Goal: Transaction & Acquisition: Book appointment/travel/reservation

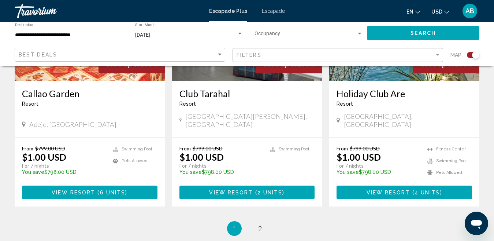
scroll to position [1202, 0]
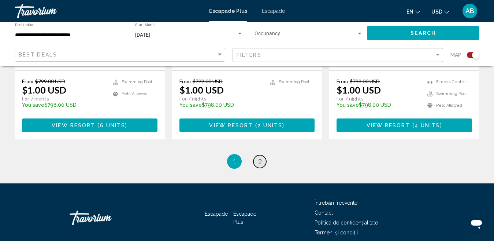
click at [260, 157] on span "2" at bounding box center [260, 161] width 4 height 8
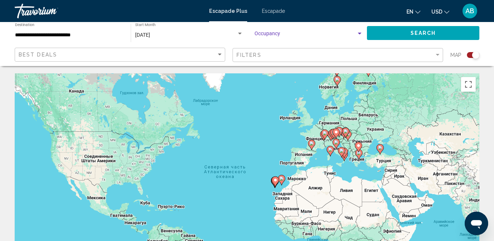
click at [360, 33] on div "Search widget" at bounding box center [359, 34] width 7 height 6
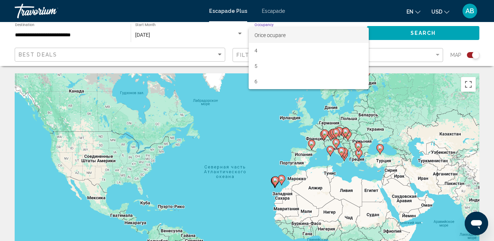
click at [403, 31] on div at bounding box center [247, 120] width 494 height 241
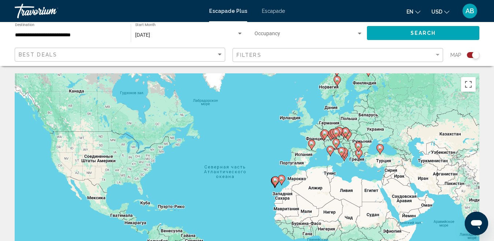
click at [463, 55] on div "Search widget" at bounding box center [470, 55] width 18 height 6
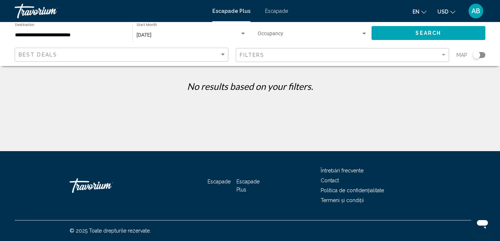
click at [285, 11] on font "Escapade" at bounding box center [276, 11] width 23 height 6
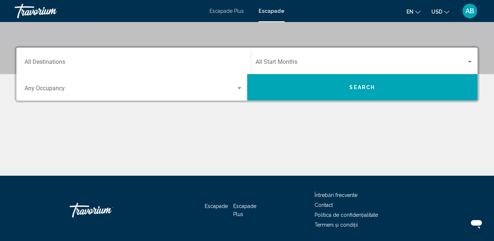
scroll to position [146, 0]
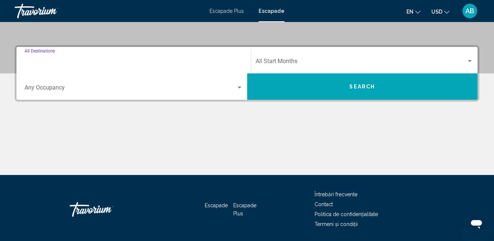
click at [25, 61] on input "Destination All Destinations" at bounding box center [134, 62] width 218 height 7
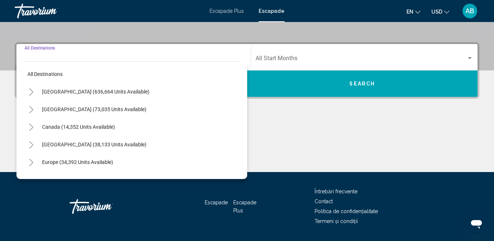
scroll to position [168, 0]
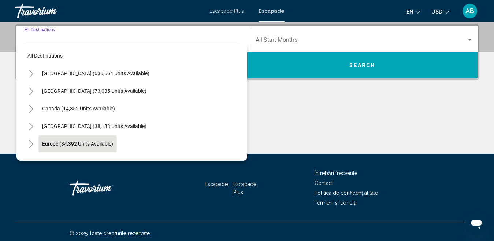
click at [83, 144] on span "Europe (34,392 units available)" at bounding box center [77, 144] width 71 height 6
type input "**********"
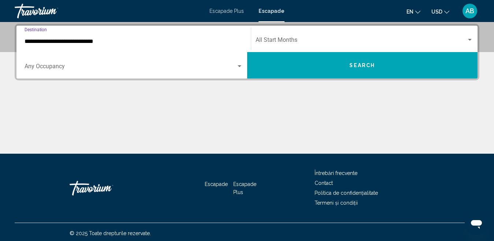
click at [271, 40] on span "Search widget" at bounding box center [361, 41] width 211 height 7
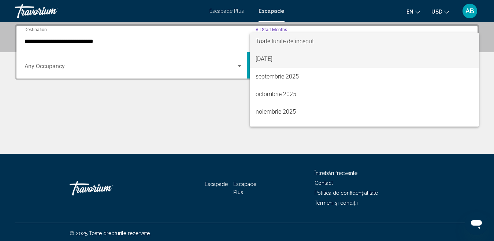
click at [272, 60] on font "[DATE]" at bounding box center [264, 58] width 17 height 7
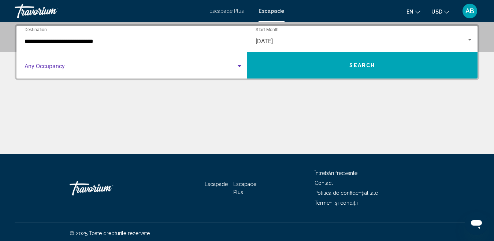
click at [240, 67] on div "Search widget" at bounding box center [239, 66] width 7 height 6
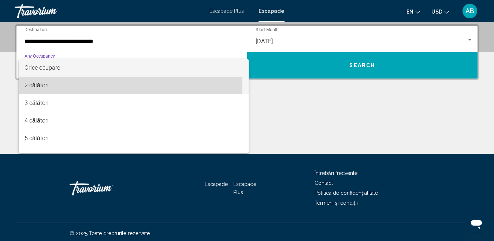
click at [42, 86] on font "2 călători" at bounding box center [37, 85] width 24 height 7
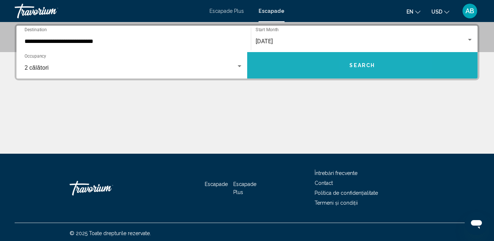
click at [365, 66] on span "Search" at bounding box center [362, 66] width 26 height 6
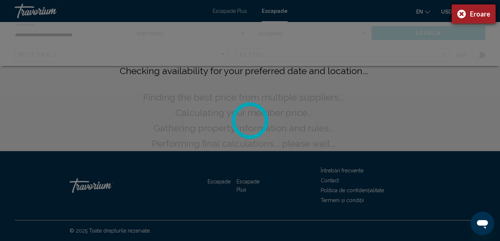
click at [463, 15] on div "Eroare" at bounding box center [474, 13] width 44 height 19
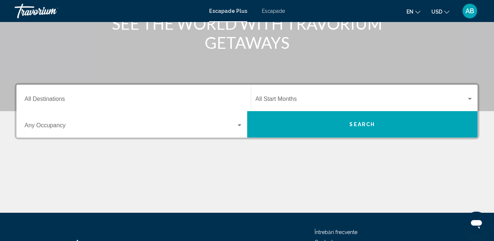
scroll to position [110, 0]
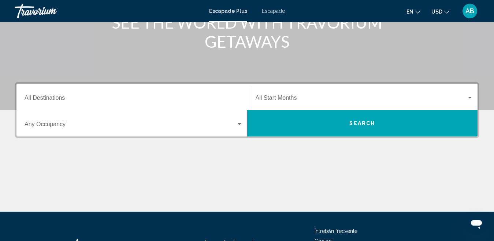
click at [27, 100] on input "Destination All Destinations" at bounding box center [134, 99] width 218 height 7
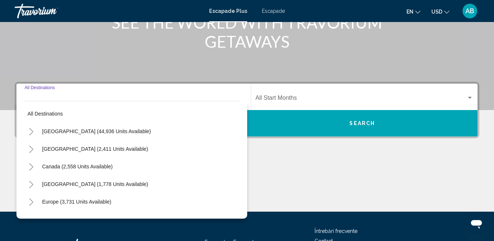
scroll to position [168, 0]
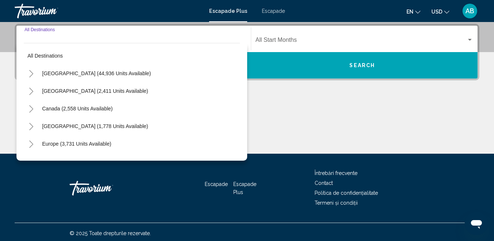
drag, startPoint x: 75, startPoint y: 145, endPoint x: 81, endPoint y: 140, distance: 7.6
click at [75, 144] on span "Europe (3,731 units available)" at bounding box center [76, 144] width 69 height 6
type input "**********"
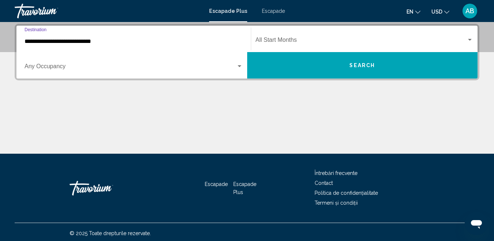
click at [284, 40] on span "Widget de căutare" at bounding box center [361, 41] width 211 height 7
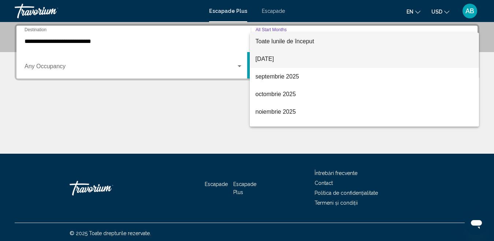
click at [274, 58] on font "[DATE]" at bounding box center [265, 59] width 18 height 6
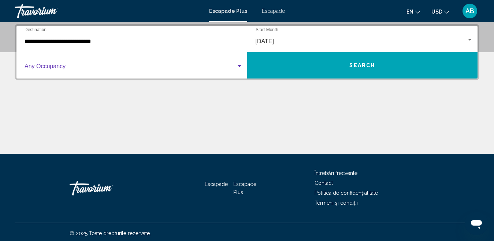
click at [239, 65] on div "Widget de căutare" at bounding box center [239, 66] width 7 height 6
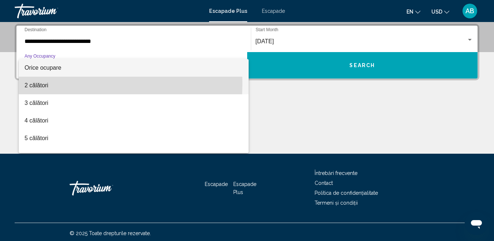
click at [37, 83] on font "2 călători" at bounding box center [37, 85] width 24 height 6
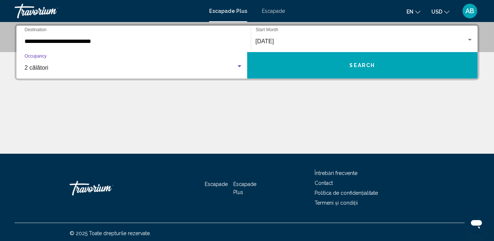
click at [375, 67] on button "Search" at bounding box center [362, 65] width 231 height 26
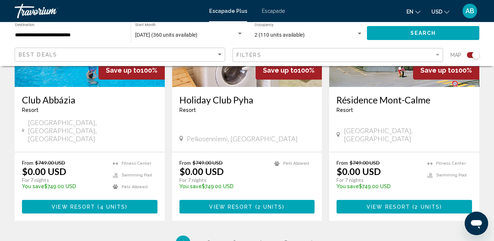
scroll to position [1135, 0]
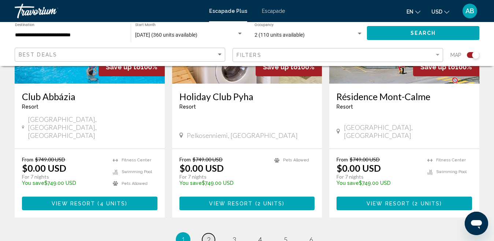
click at [208, 235] on span "2" at bounding box center [209, 239] width 4 height 8
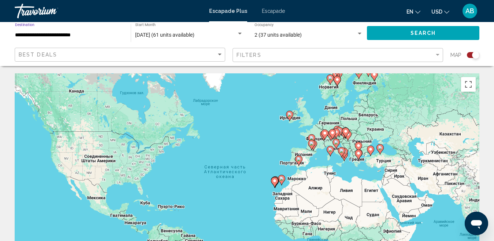
click at [25, 36] on input "**********" at bounding box center [69, 35] width 108 height 6
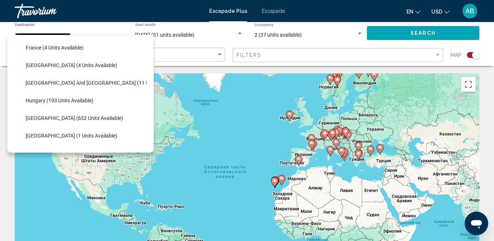
scroll to position [230, 0]
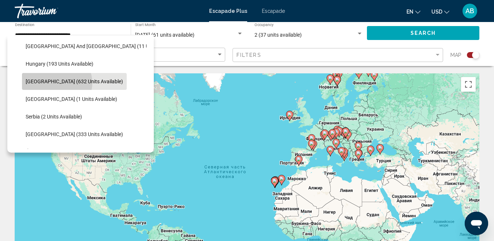
click at [56, 83] on span "[GEOGRAPHIC_DATA] (632 units available)" at bounding box center [74, 81] width 97 height 6
type input "**********"
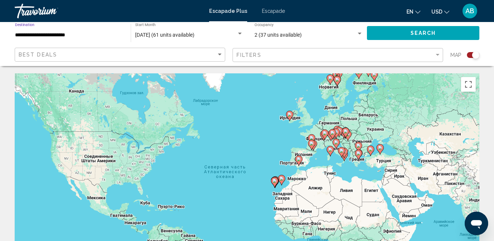
click at [415, 31] on span "Search" at bounding box center [424, 33] width 26 height 6
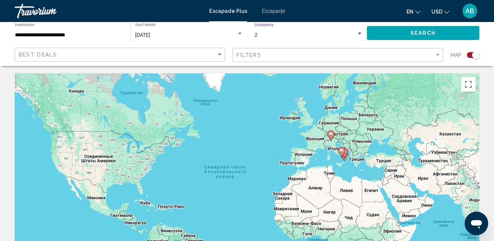
click at [359, 35] on div "Search widget" at bounding box center [359, 34] width 7 height 6
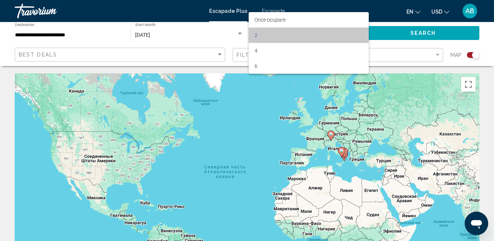
click at [271, 35] on span "2" at bounding box center [309, 34] width 108 height 15
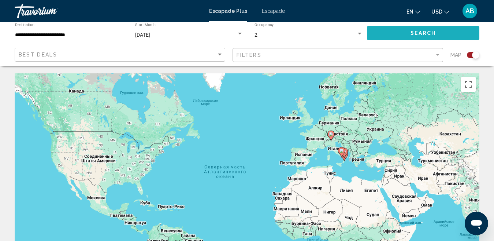
click at [420, 33] on span "Search" at bounding box center [424, 33] width 26 height 6
click at [276, 12] on font "Escapade" at bounding box center [273, 11] width 23 height 6
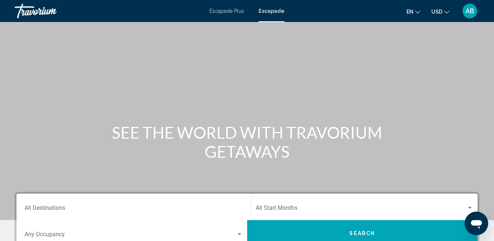
scroll to position [170, 0]
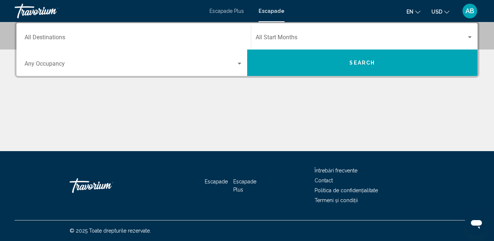
click at [58, 38] on input "Destination All Destinations" at bounding box center [134, 39] width 218 height 7
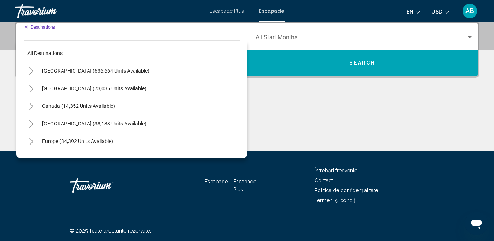
scroll to position [168, 0]
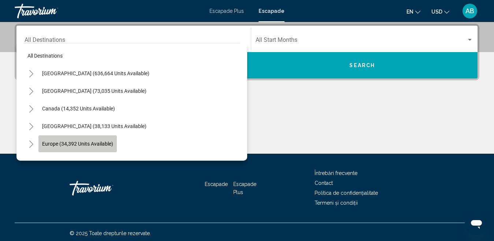
click at [74, 146] on span "Europe (34,392 units available)" at bounding box center [77, 144] width 71 height 6
type input "**********"
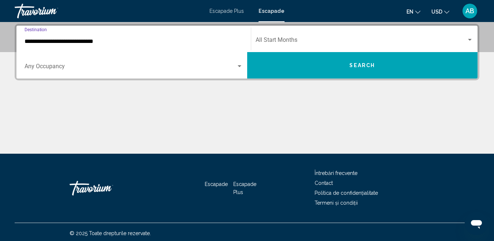
click at [294, 41] on span "Search widget" at bounding box center [361, 41] width 211 height 7
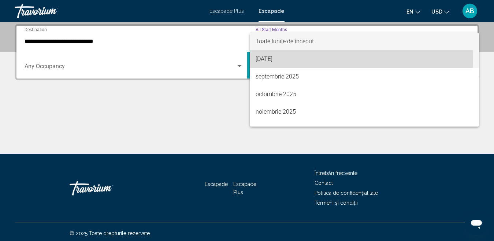
click at [270, 58] on font "[DATE]" at bounding box center [264, 58] width 17 height 7
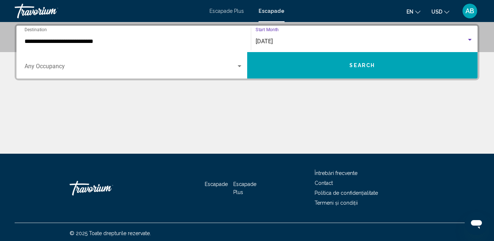
click at [57, 68] on span "Search widget" at bounding box center [131, 67] width 212 height 7
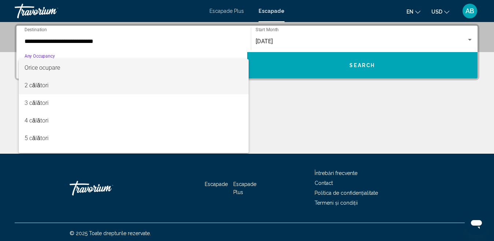
click at [40, 88] on font "2 călători" at bounding box center [37, 85] width 24 height 7
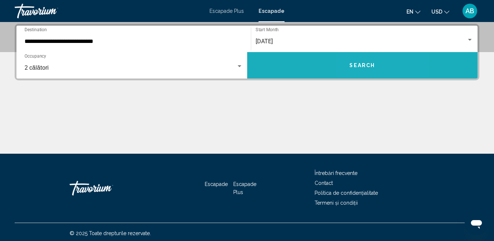
click at [361, 67] on span "Search" at bounding box center [362, 66] width 26 height 6
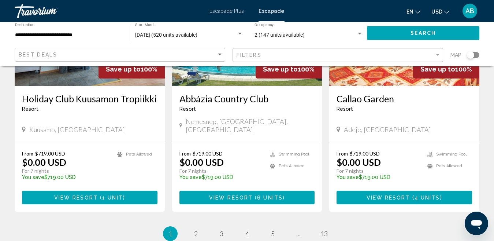
scroll to position [916, 0]
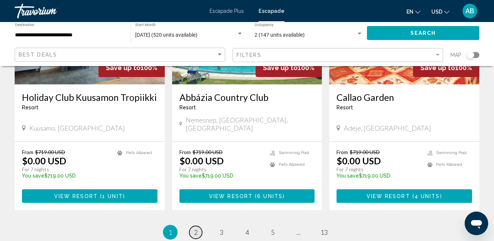
click at [194, 228] on span "2" at bounding box center [196, 232] width 4 height 8
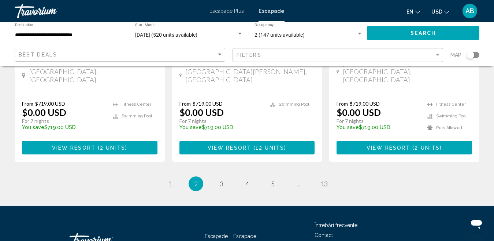
scroll to position [986, 0]
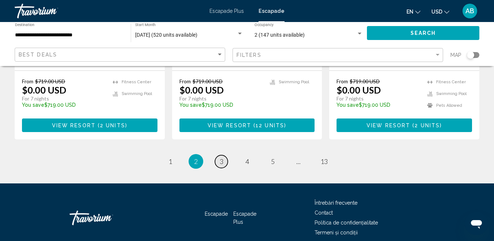
click at [221, 157] on span "3" at bounding box center [222, 161] width 4 height 8
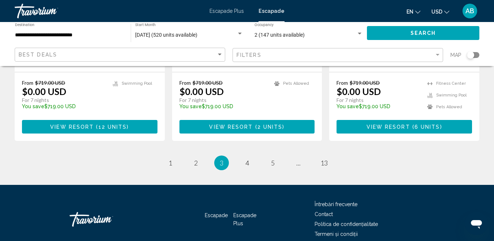
scroll to position [986, 0]
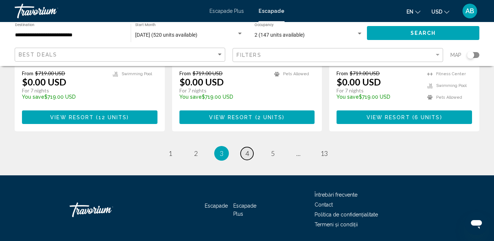
click at [247, 149] on span "4" at bounding box center [247, 153] width 4 height 8
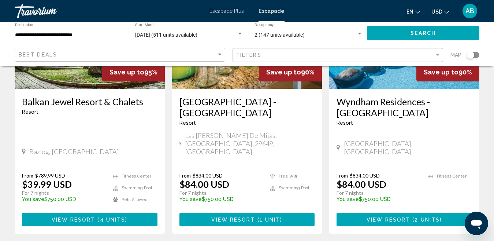
scroll to position [952, 0]
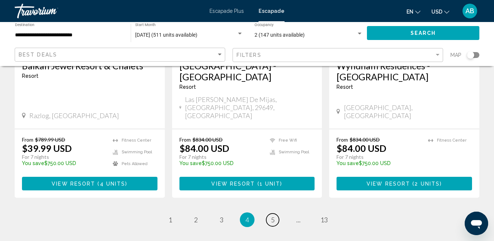
drag, startPoint x: 272, startPoint y: 164, endPoint x: 272, endPoint y: 135, distance: 29.3
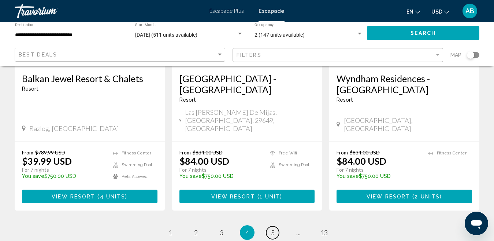
scroll to position [986, 0]
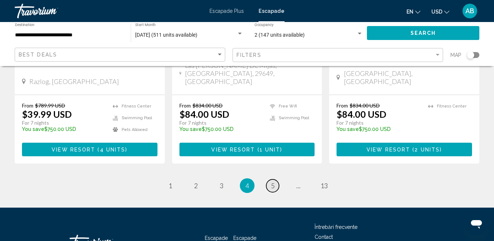
click at [272, 181] on span "5" at bounding box center [273, 185] width 4 height 8
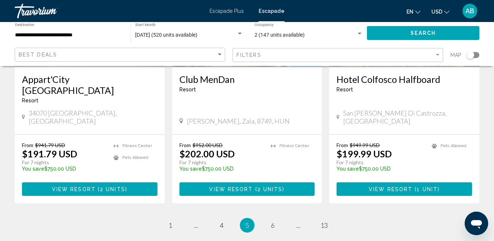
scroll to position [1031, 0]
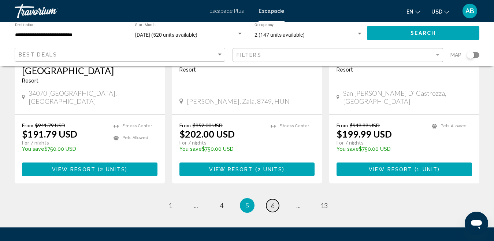
click at [275, 199] on link "page 6" at bounding box center [272, 205] width 13 height 13
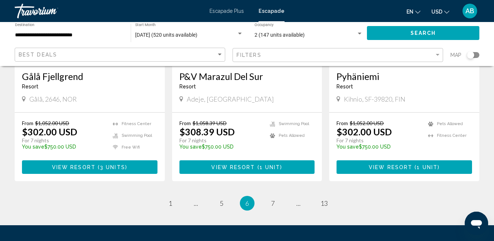
scroll to position [952, 0]
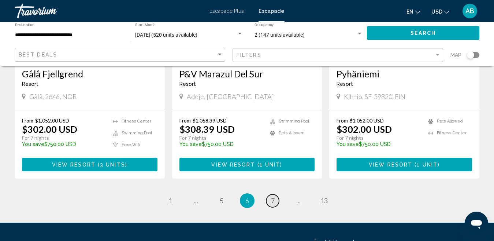
click at [274, 196] on span "7" at bounding box center [273, 200] width 4 height 8
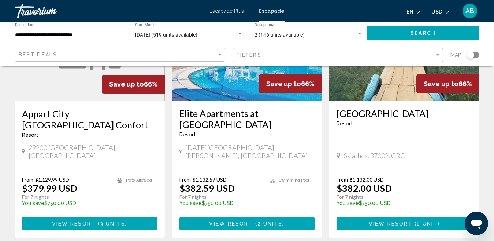
scroll to position [916, 0]
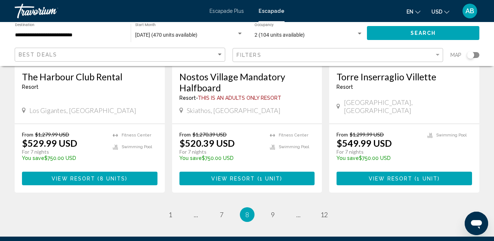
scroll to position [986, 0]
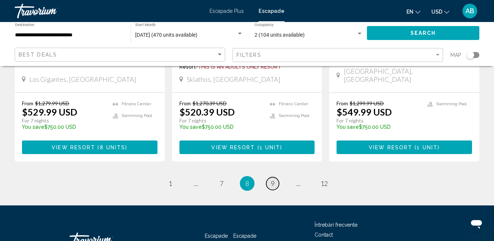
click at [271, 179] on span "9" at bounding box center [273, 183] width 4 height 8
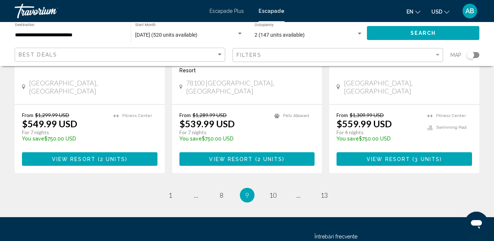
scroll to position [987, 0]
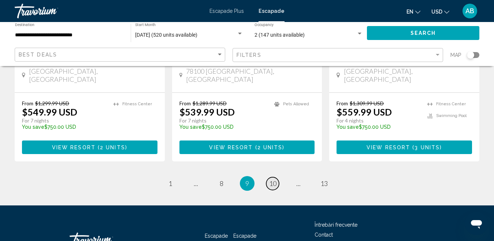
click at [272, 179] on span "10" at bounding box center [272, 183] width 7 height 8
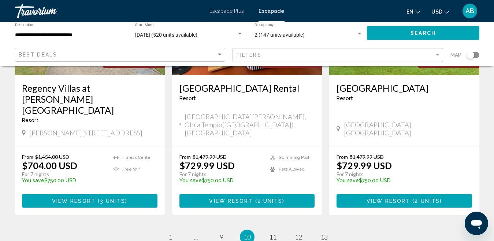
scroll to position [986, 0]
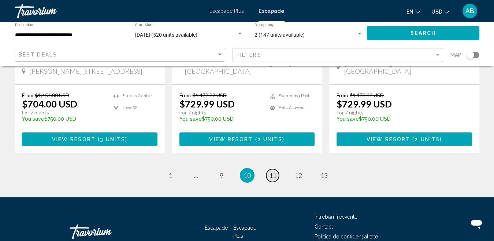
click at [275, 171] on span "11" at bounding box center [272, 175] width 7 height 8
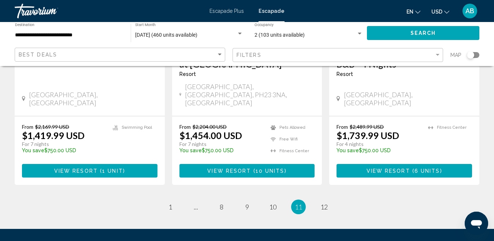
scroll to position [1041, 0]
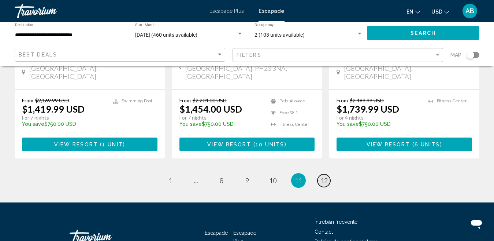
click at [323, 176] on span "12" at bounding box center [323, 180] width 7 height 8
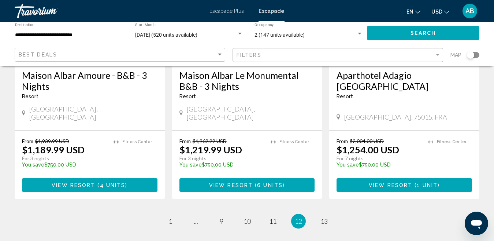
scroll to position [986, 0]
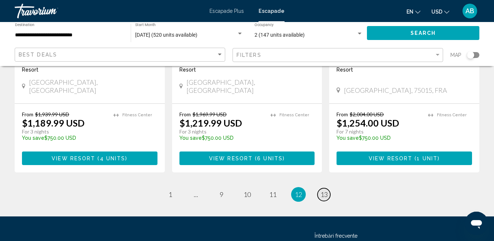
click at [323, 190] on span "13" at bounding box center [323, 194] width 7 height 8
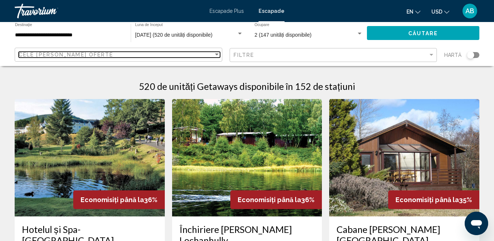
click at [216, 55] on div "Filtrează după" at bounding box center [217, 54] width 4 height 2
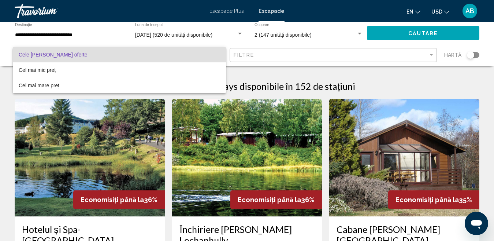
click at [431, 55] on div at bounding box center [247, 120] width 494 height 241
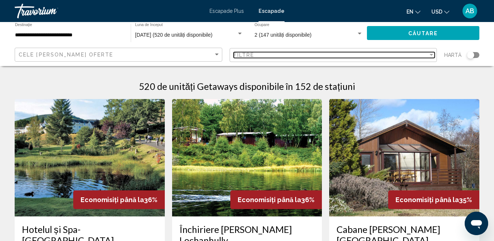
click at [431, 55] on div "Filtra" at bounding box center [432, 55] width 4 height 2
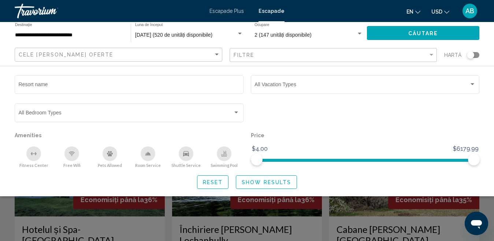
click at [238, 12] on font "Escapade Plus" at bounding box center [226, 11] width 34 height 6
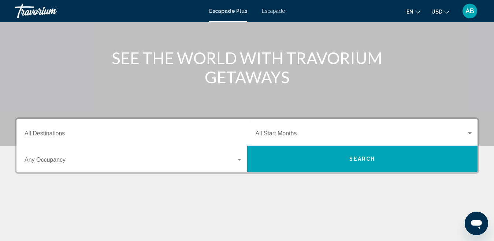
scroll to position [146, 0]
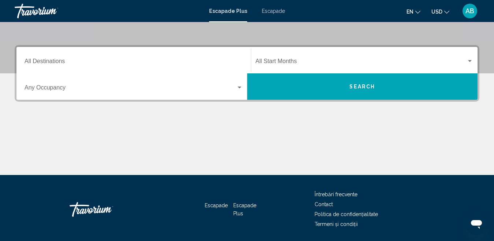
click at [37, 62] on input "Destination All Destinations" at bounding box center [134, 62] width 218 height 7
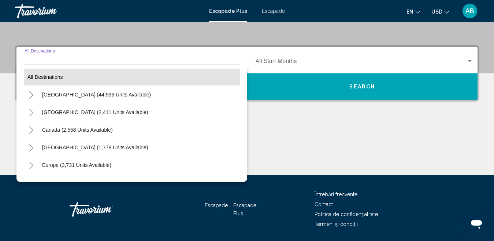
scroll to position [168, 0]
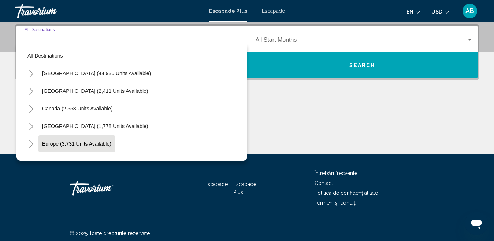
click at [74, 146] on span "Europe (3,731 units available)" at bounding box center [76, 144] width 69 height 6
type input "**********"
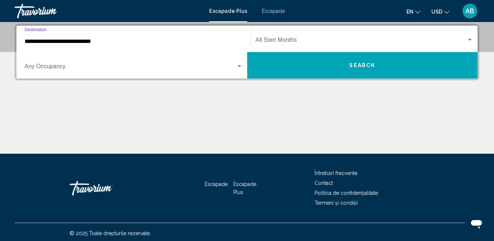
click at [286, 41] on span "Search widget" at bounding box center [361, 41] width 211 height 7
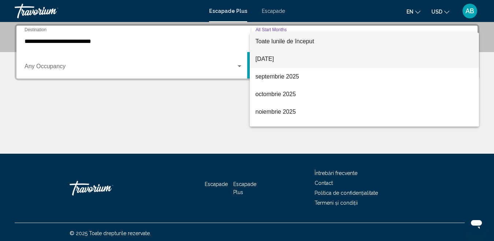
click at [272, 60] on font "[DATE]" at bounding box center [265, 59] width 18 height 6
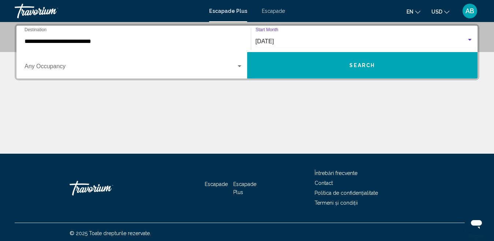
click at [274, 40] on span "[DATE]" at bounding box center [265, 41] width 18 height 6
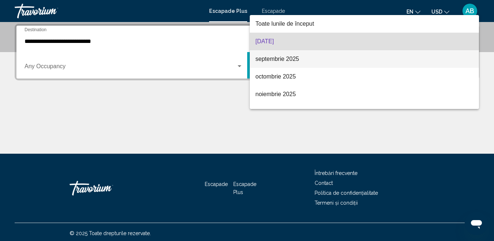
click at [275, 57] on font "septembrie 2025" at bounding box center [278, 59] width 44 height 6
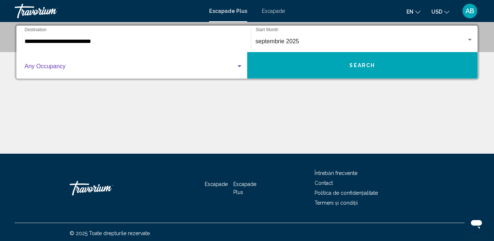
click at [48, 68] on span "Search widget" at bounding box center [131, 67] width 212 height 7
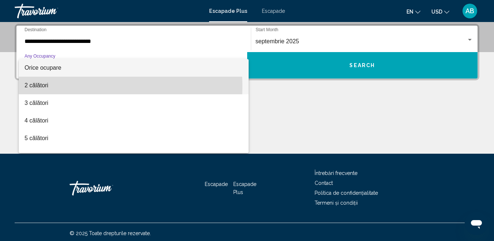
click at [44, 87] on font "2 călători" at bounding box center [37, 85] width 24 height 6
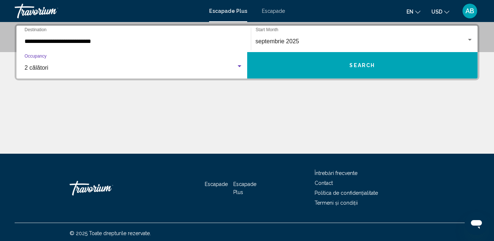
click at [374, 64] on span "Search" at bounding box center [362, 66] width 26 height 6
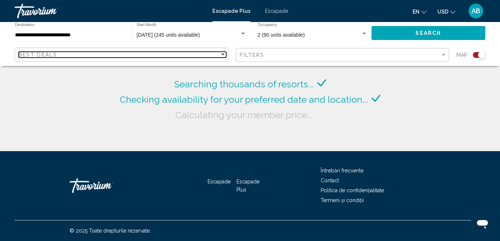
click at [222, 54] on div "Sort by" at bounding box center [223, 54] width 4 height 2
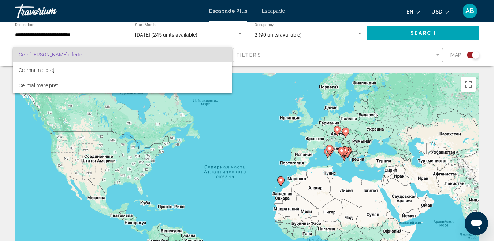
click at [353, 57] on div at bounding box center [247, 120] width 494 height 241
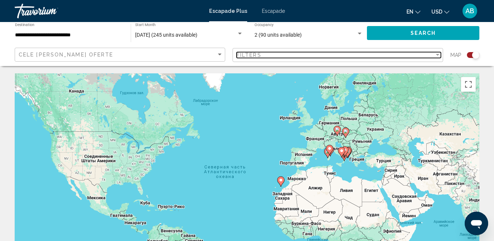
click at [437, 55] on div "Filter" at bounding box center [438, 55] width 4 height 2
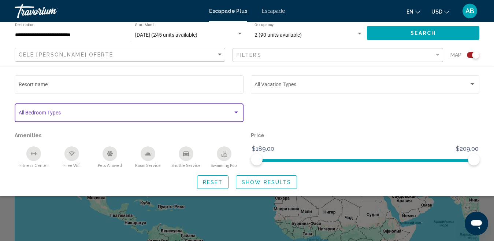
click at [237, 111] on div "Search widget" at bounding box center [236, 112] width 4 height 2
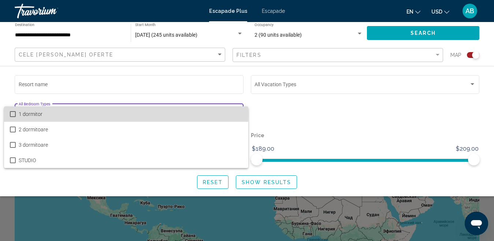
click at [12, 115] on mat-pseudo-checkbox at bounding box center [13, 114] width 6 height 6
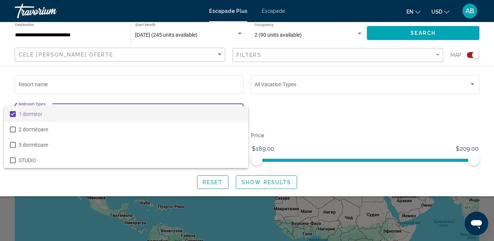
drag, startPoint x: 262, startPoint y: 161, endPoint x: 256, endPoint y: 161, distance: 5.9
click at [256, 161] on div at bounding box center [247, 120] width 494 height 241
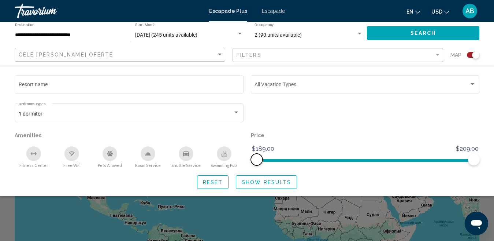
click at [259, 161] on span "Search widget" at bounding box center [257, 159] width 12 height 12
drag, startPoint x: 262, startPoint y: 161, endPoint x: 256, endPoint y: 161, distance: 5.5
click at [256, 161] on span "Search widget" at bounding box center [257, 159] width 12 height 12
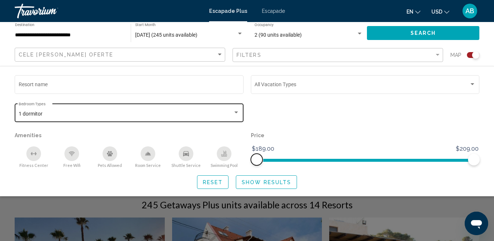
scroll to position [110, 0]
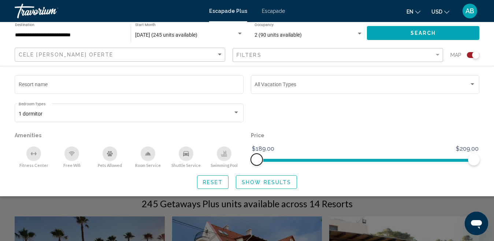
drag, startPoint x: 258, startPoint y: 160, endPoint x: 251, endPoint y: 160, distance: 7.0
click at [251, 160] on span "Search widget" at bounding box center [257, 159] width 12 height 12
click at [314, 121] on div "Search widget" at bounding box center [365, 116] width 236 height 28
drag, startPoint x: 263, startPoint y: 161, endPoint x: 242, endPoint y: 164, distance: 21.0
click at [242, 164] on div "Resort name Vacation Types All Vacation Types 1 dormitor Bedroom Types All Bedr…" at bounding box center [247, 121] width 472 height 94
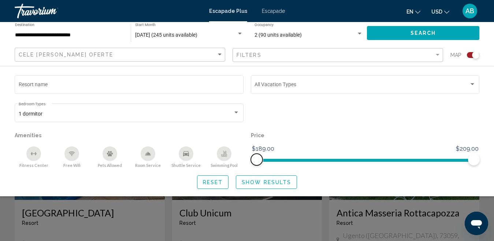
scroll to position [256, 0]
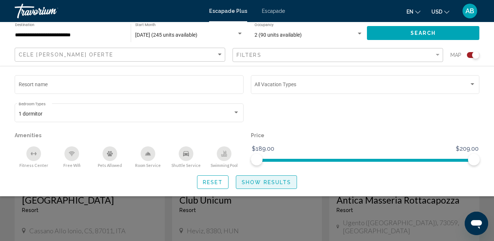
click at [276, 185] on button "Show Results" at bounding box center [266, 182] width 61 height 14
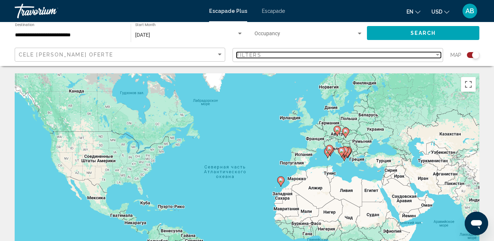
click at [439, 53] on div "Filter" at bounding box center [437, 55] width 7 height 6
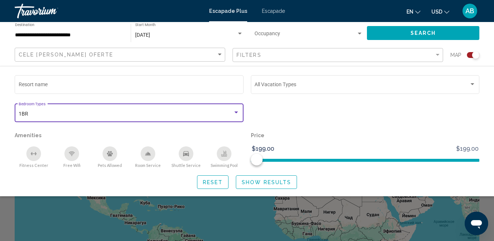
click at [237, 111] on div "Search widget" at bounding box center [236, 112] width 7 height 6
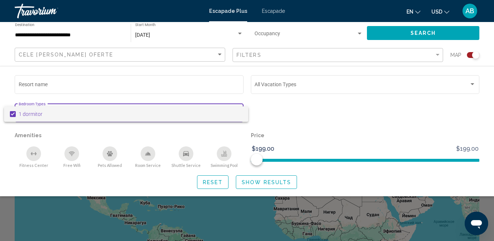
click at [282, 119] on div at bounding box center [247, 120] width 494 height 241
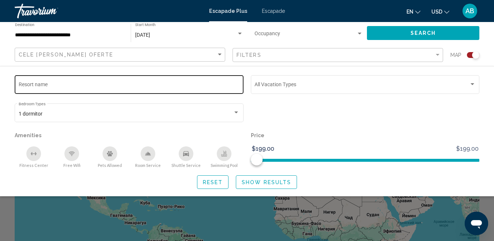
click at [147, 82] on div "Resort name" at bounding box center [129, 84] width 221 height 20
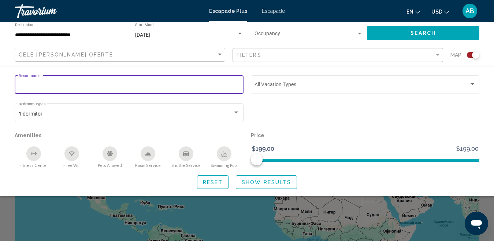
click at [150, 83] on input "Resort name" at bounding box center [129, 86] width 221 height 6
click at [293, 115] on div "Search widget" at bounding box center [365, 116] width 236 height 28
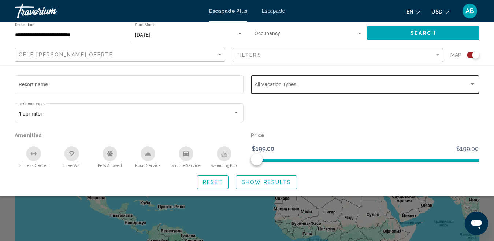
click at [473, 85] on div "Search widget" at bounding box center [473, 84] width 4 height 2
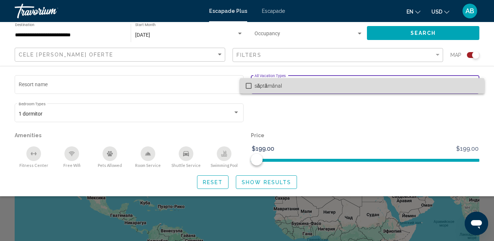
click at [251, 86] on mat-pseudo-checkbox at bounding box center [249, 86] width 6 height 6
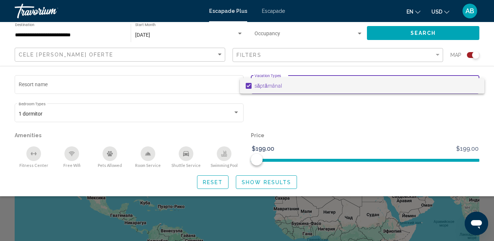
click at [316, 112] on div at bounding box center [247, 120] width 494 height 241
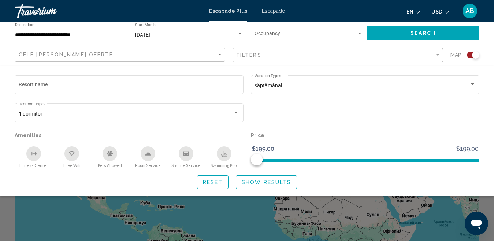
click at [358, 34] on div "Search widget" at bounding box center [360, 34] width 4 height 2
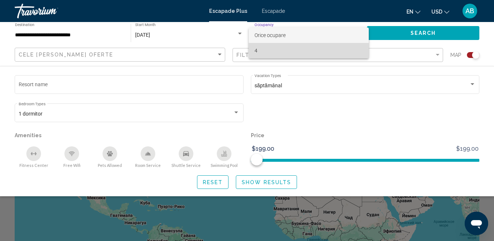
click at [258, 49] on span "4" at bounding box center [309, 50] width 108 height 15
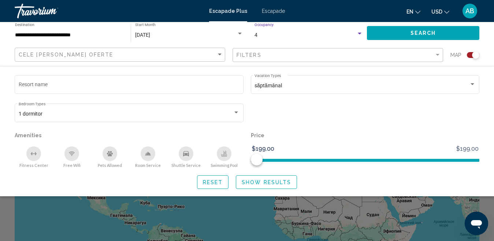
click at [360, 34] on div "Search widget" at bounding box center [360, 34] width 4 height 2
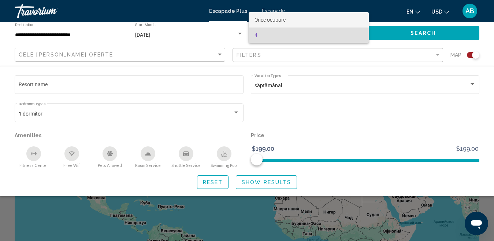
click at [283, 19] on font "Orice ocupare" at bounding box center [270, 20] width 31 height 6
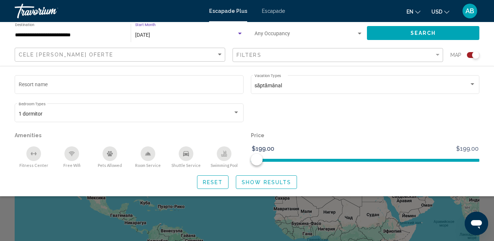
click at [238, 33] on div "Search widget" at bounding box center [240, 34] width 4 height 2
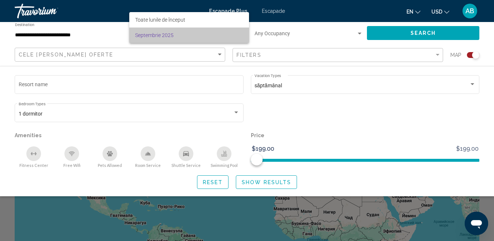
click at [167, 34] on font "Septembrie 2025" at bounding box center [154, 35] width 38 height 6
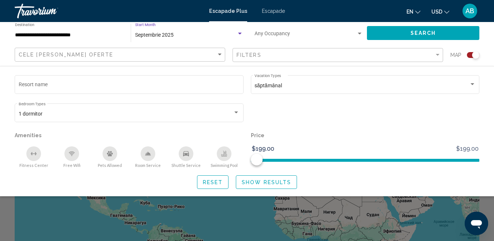
click at [426, 35] on span "Search" at bounding box center [424, 33] width 26 height 6
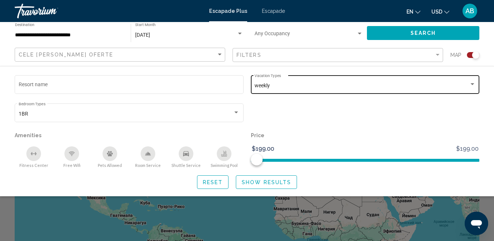
click at [473, 82] on div "Search widget" at bounding box center [472, 84] width 7 height 6
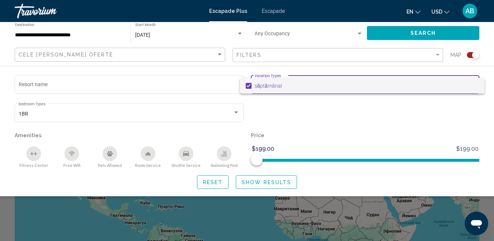
click at [350, 133] on div at bounding box center [247, 120] width 494 height 241
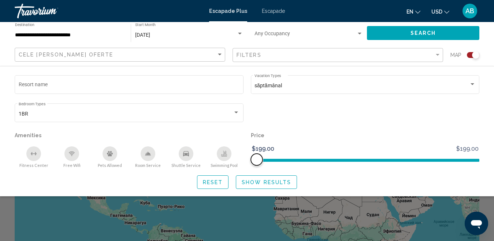
drag, startPoint x: 258, startPoint y: 163, endPoint x: 233, endPoint y: 164, distance: 25.3
click at [237, 165] on div "Resort name săptămânal Vacation Types All Vacation Types 1BR Bedroom Types All …" at bounding box center [247, 121] width 472 height 94
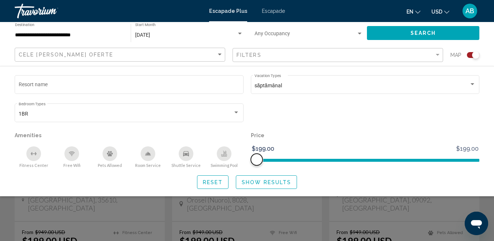
scroll to position [366, 0]
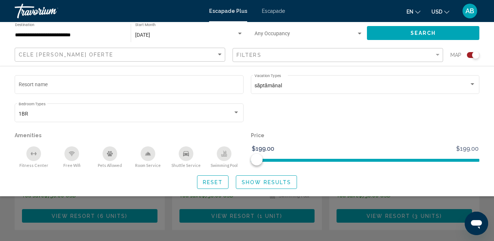
click at [269, 208] on div "Search widget" at bounding box center [247, 175] width 494 height 131
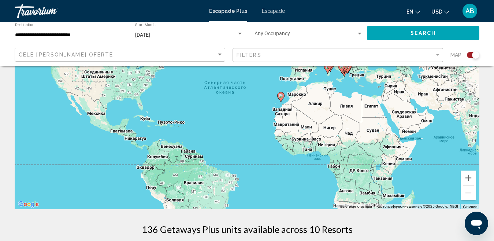
scroll to position [0, 0]
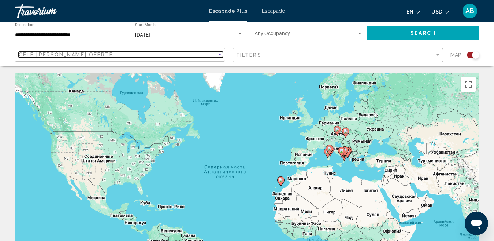
click at [221, 55] on div "Sort by" at bounding box center [220, 54] width 4 height 2
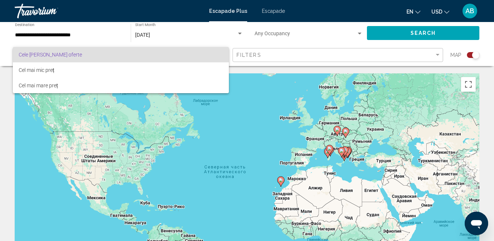
click at [76, 35] on div at bounding box center [247, 120] width 494 height 241
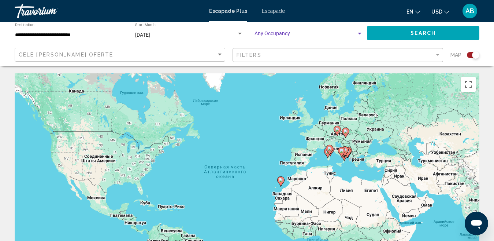
click at [359, 34] on div "Search widget" at bounding box center [360, 34] width 4 height 2
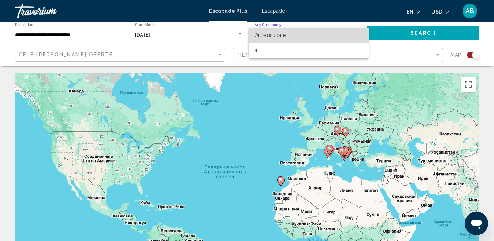
click at [283, 35] on font "Orice ocupare" at bounding box center [270, 35] width 31 height 6
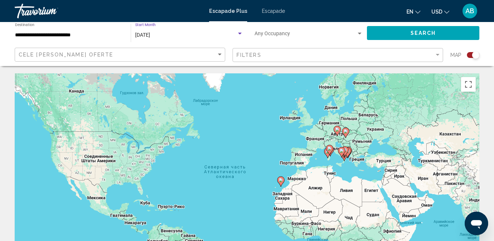
click at [241, 33] on div "Search widget" at bounding box center [240, 34] width 4 height 2
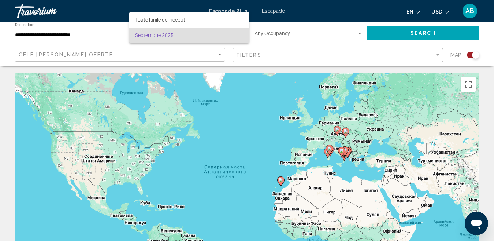
click at [175, 33] on span "Septembrie 2025" at bounding box center [189, 34] width 108 height 15
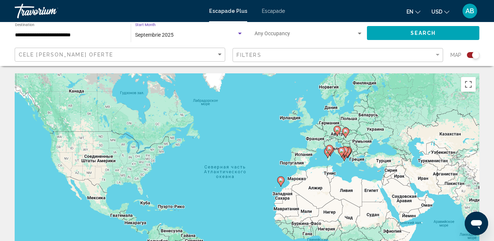
click at [276, 10] on font "Escapade" at bounding box center [273, 11] width 23 height 6
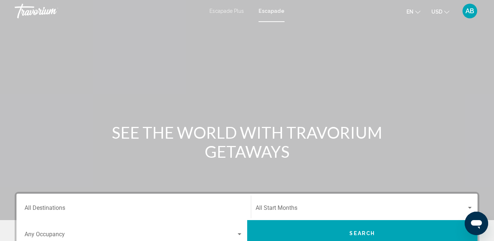
scroll to position [37, 0]
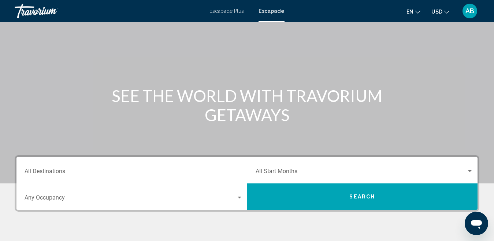
click at [48, 172] on input "Destination All Destinations" at bounding box center [134, 172] width 218 height 7
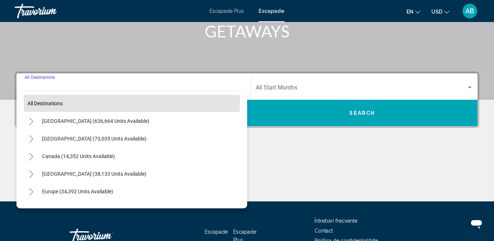
scroll to position [168, 0]
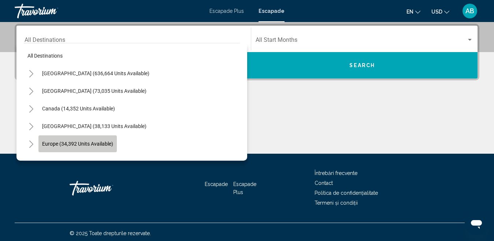
click at [79, 142] on span "Europe (34,392 units available)" at bounding box center [77, 144] width 71 height 6
type input "**********"
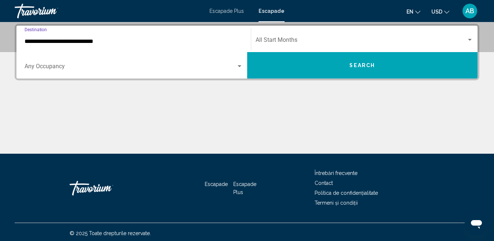
scroll to position [131, 0]
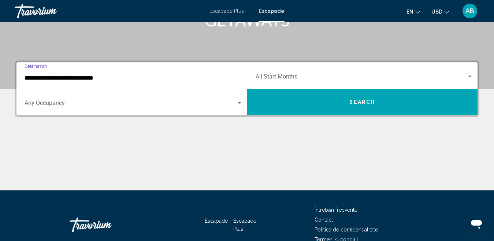
click at [282, 75] on span "Search widget" at bounding box center [361, 78] width 211 height 7
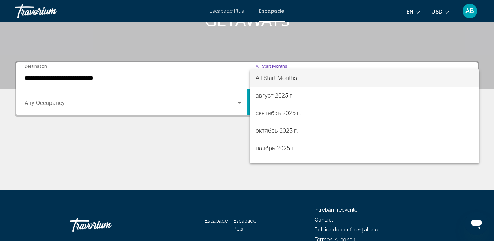
scroll to position [168, 0]
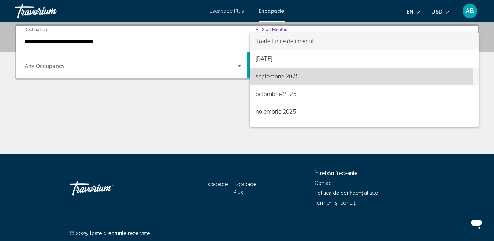
click at [270, 77] on font "septembrie 2025" at bounding box center [277, 76] width 43 height 7
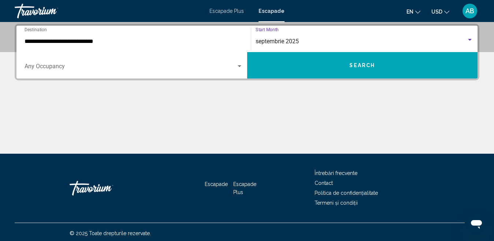
click at [45, 65] on span "Search widget" at bounding box center [131, 67] width 212 height 7
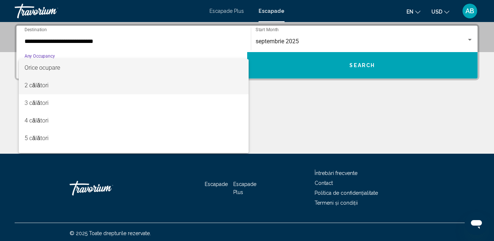
click at [36, 85] on font "2 călători" at bounding box center [37, 85] width 24 height 7
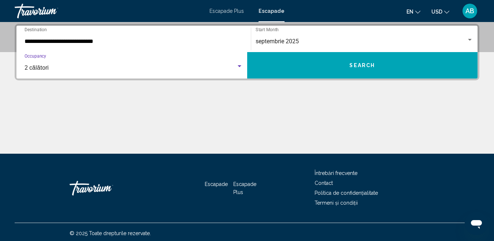
click at [368, 66] on span "Search" at bounding box center [362, 66] width 26 height 6
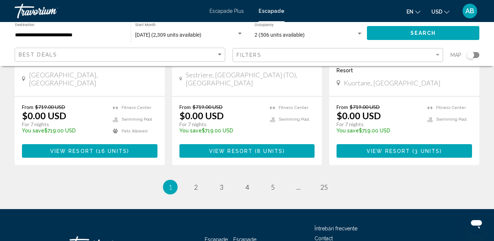
scroll to position [986, 0]
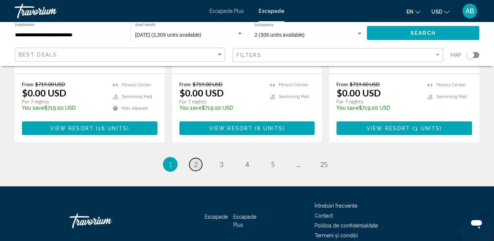
click at [194, 160] on span "2" at bounding box center [196, 164] width 4 height 8
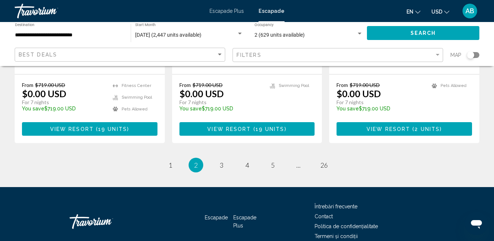
scroll to position [986, 0]
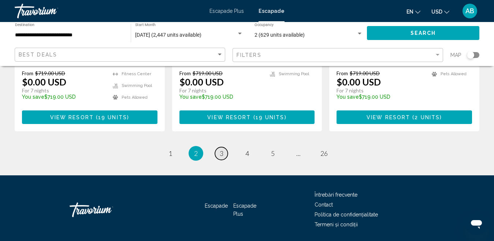
click at [221, 149] on span "3" at bounding box center [222, 153] width 4 height 8
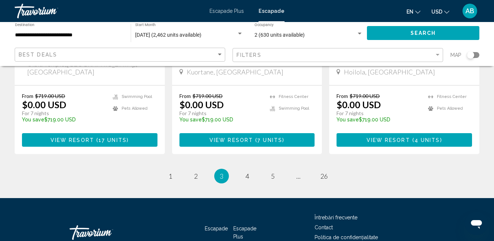
scroll to position [986, 0]
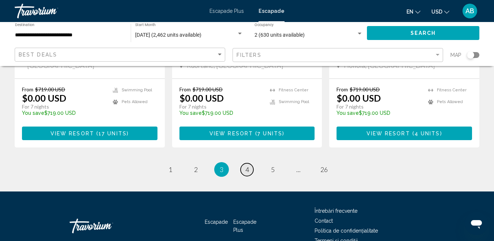
click at [249, 163] on link "page 4" at bounding box center [247, 169] width 13 height 13
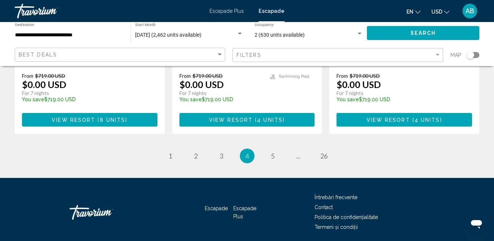
scroll to position [986, 0]
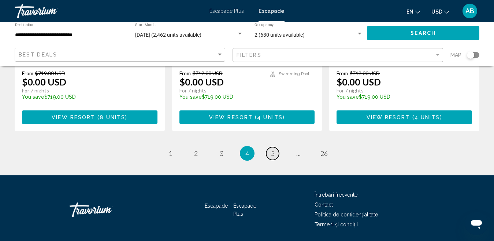
click at [272, 149] on span "5" at bounding box center [273, 153] width 4 height 8
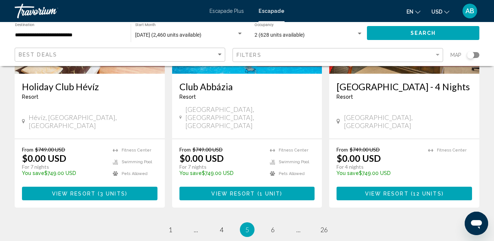
scroll to position [952, 0]
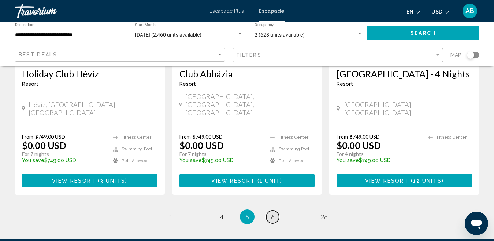
click at [272, 212] on span "6" at bounding box center [273, 216] width 4 height 8
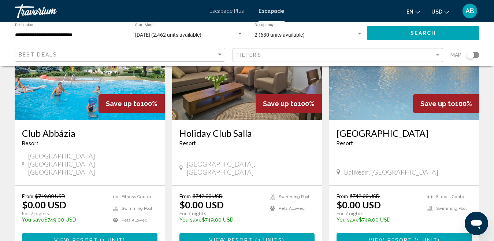
scroll to position [110, 0]
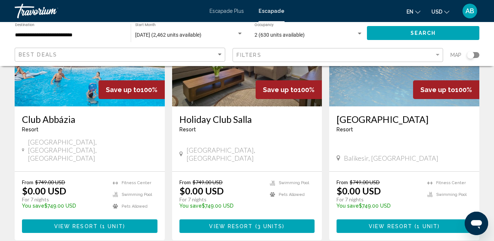
click at [396, 223] on span "View Resort" at bounding box center [391, 226] width 44 height 6
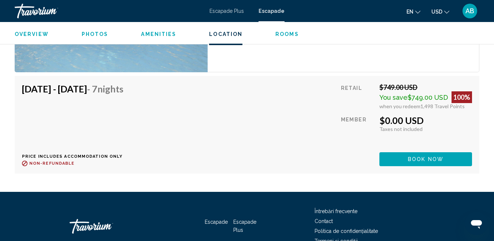
scroll to position [1504, 0]
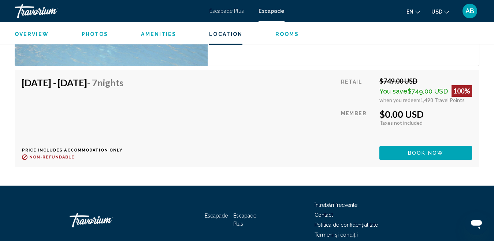
click at [432, 150] on span "Book now" at bounding box center [426, 153] width 36 height 6
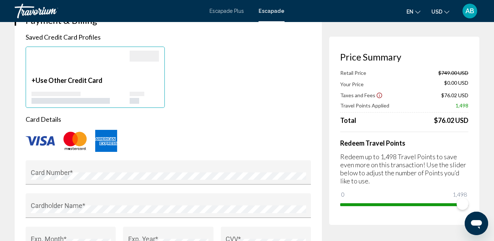
scroll to position [513, 0]
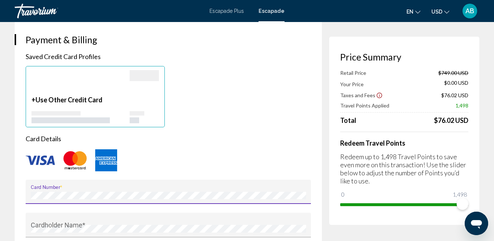
click at [245, 119] on div "+ Use Other Credit Card" at bounding box center [168, 96] width 293 height 61
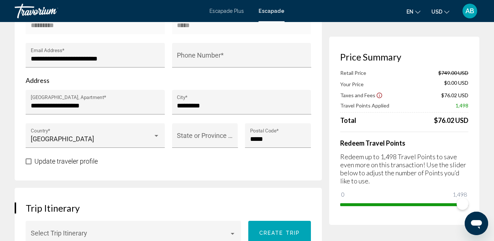
scroll to position [366, 0]
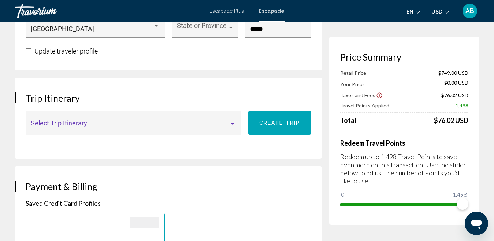
click at [235, 124] on div "Conținut principal" at bounding box center [232, 123] width 7 height 6
click at [235, 124] on span "Nici unul" at bounding box center [133, 126] width 205 height 20
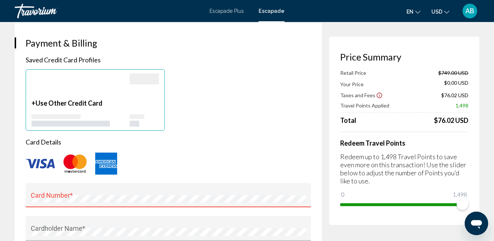
scroll to position [513, 0]
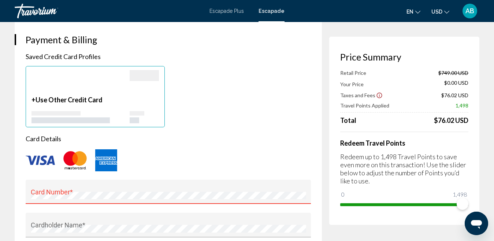
click at [74, 164] on img "Conținut principal" at bounding box center [74, 160] width 29 height 24
click at [63, 101] on span "Use Other Credit Card" at bounding box center [69, 100] width 67 height 8
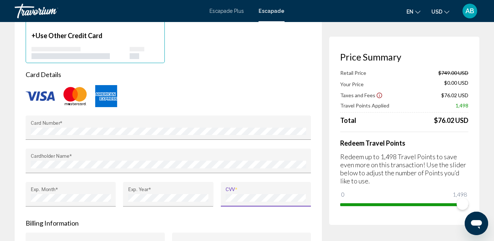
scroll to position [623, 0]
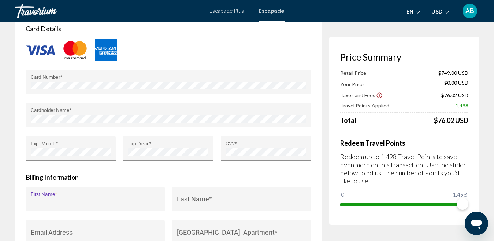
click at [68, 201] on input "First Name *" at bounding box center [95, 201] width 129 height 7
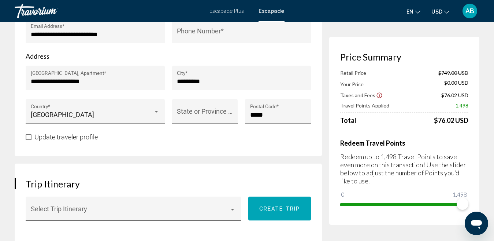
scroll to position [293, 0]
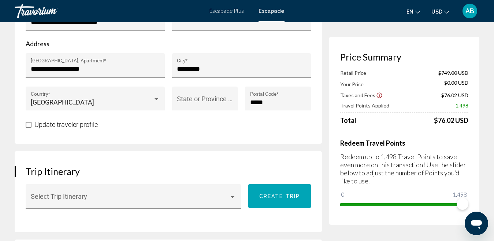
click at [27, 125] on span "Conținut principal" at bounding box center [29, 125] width 6 height 6
click at [29, 123] on span "Conținut principal" at bounding box center [29, 125] width 6 height 6
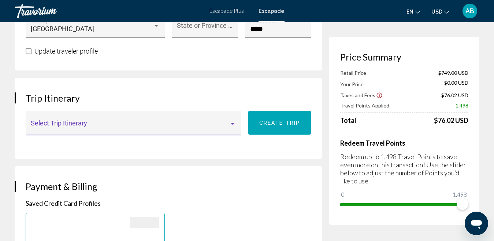
click at [234, 123] on div "Conținut principal" at bounding box center [233, 124] width 4 height 2
click at [234, 123] on span "Nici unul" at bounding box center [133, 126] width 205 height 20
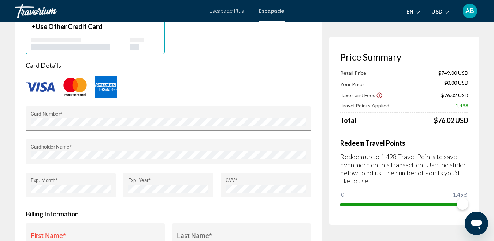
scroll to position [659, 0]
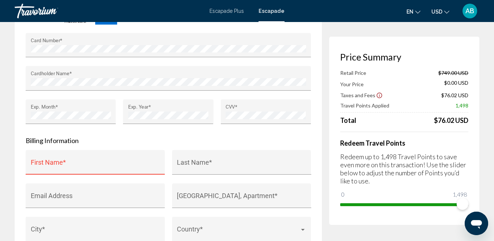
click at [42, 164] on input "First Name *" at bounding box center [95, 165] width 129 height 7
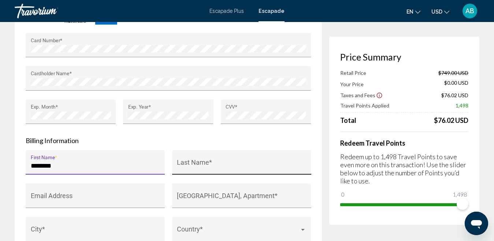
type input "********"
click at [188, 165] on input "Last Name *" at bounding box center [241, 165] width 129 height 7
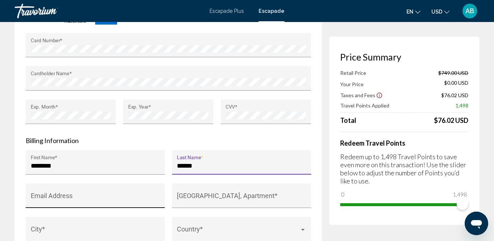
type input "******"
click at [41, 198] on input "Email Address" at bounding box center [95, 198] width 129 height 7
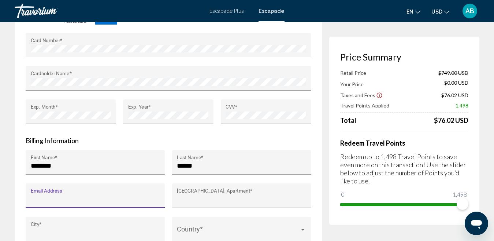
type input "**********"
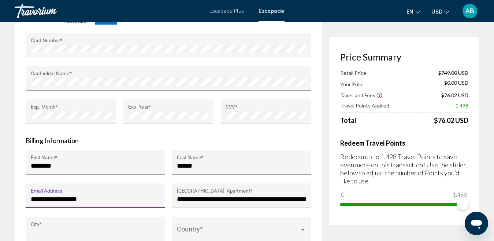
type input "********"
type input "*****"
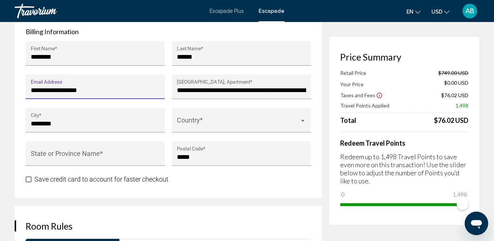
scroll to position [769, 0]
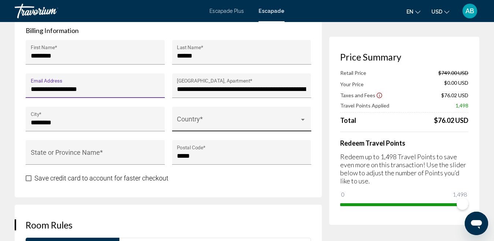
click at [304, 119] on div "Conținut principal" at bounding box center [303, 120] width 4 height 2
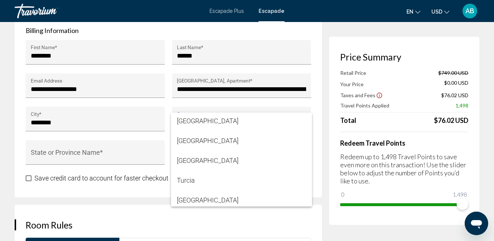
scroll to position [4578, 0]
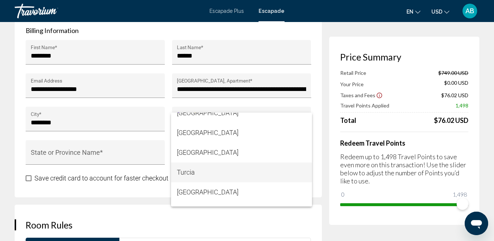
click at [188, 173] on font "Turcia" at bounding box center [186, 172] width 18 height 8
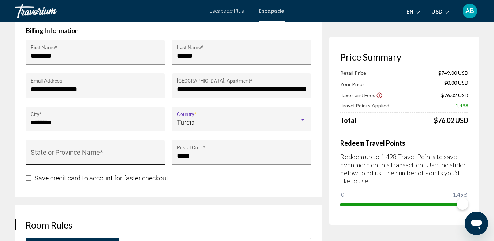
click at [64, 156] on input "State or Province Name *" at bounding box center [95, 155] width 129 height 7
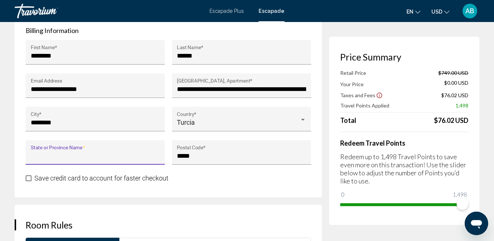
click at [28, 179] on span "Conținut principal" at bounding box center [29, 178] width 6 height 6
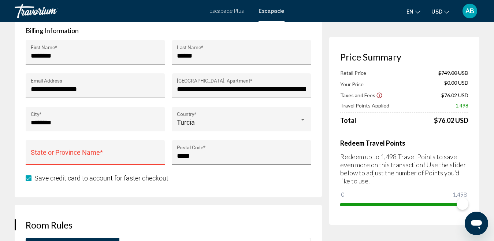
click at [76, 155] on input "State or Province Name *" at bounding box center [95, 155] width 129 height 7
drag, startPoint x: 33, startPoint y: 148, endPoint x: 43, endPoint y: 149, distance: 10.6
click at [43, 149] on div "State or Province Name *" at bounding box center [95, 154] width 129 height 19
click at [84, 147] on div "State or Province Name *" at bounding box center [95, 154] width 129 height 19
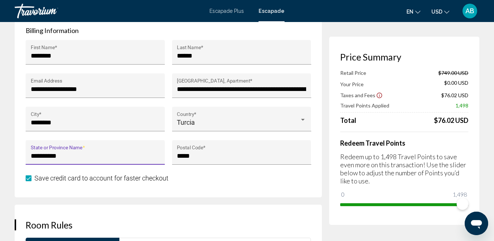
type input "**********"
click at [197, 181] on div "Save credit card to account for faster checkout" at bounding box center [168, 177] width 285 height 9
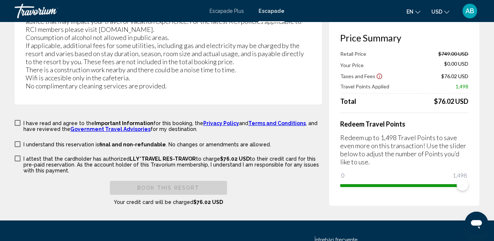
scroll to position [1392, 0]
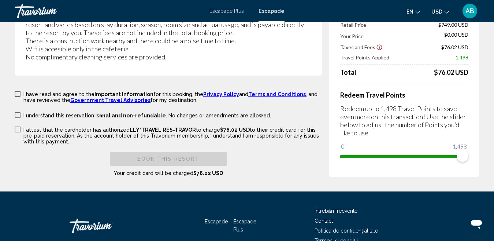
drag, startPoint x: 18, startPoint y: 106, endPoint x: 28, endPoint y: 117, distance: 14.8
click at [18, 97] on span "Conținut principal" at bounding box center [18, 94] width 6 height 6
click at [19, 118] on span "Conținut principal" at bounding box center [18, 115] width 6 height 6
click at [17, 132] on span "Conținut principal" at bounding box center [18, 129] width 6 height 6
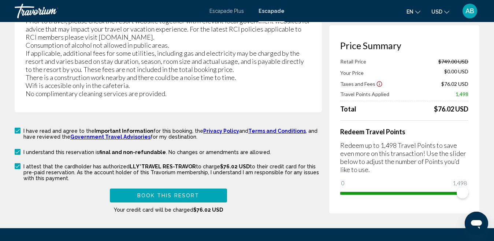
scroll to position [1443, 0]
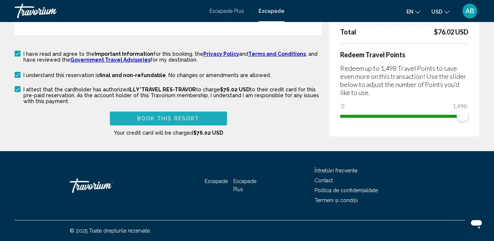
click at [202, 120] on button "Book this Resort" at bounding box center [168, 118] width 117 height 14
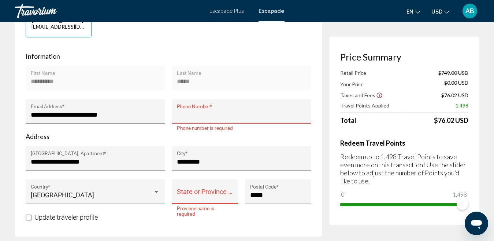
scroll to position [194, 0]
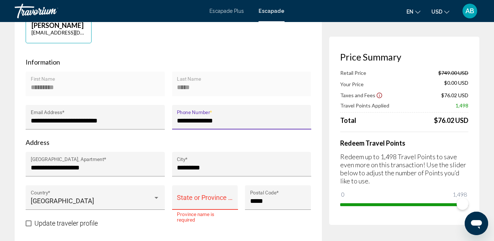
type input "**********"
click at [209, 193] on div "State or Province Name *" at bounding box center [205, 199] width 56 height 19
click at [180, 200] on input "State or Province Name *" at bounding box center [205, 200] width 56 height 7
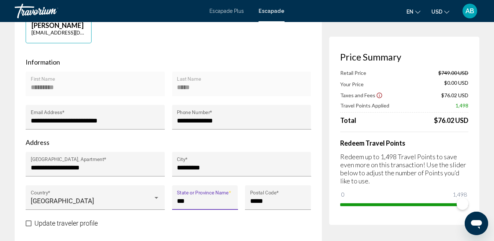
click at [191, 204] on input "***" at bounding box center [205, 200] width 56 height 7
drag, startPoint x: 204, startPoint y: 198, endPoint x: 179, endPoint y: 196, distance: 25.1
click at [174, 196] on div "******* State or Province Name *" at bounding box center [205, 197] width 66 height 25
paste input "********"
click at [179, 201] on input "**********" at bounding box center [205, 200] width 56 height 7
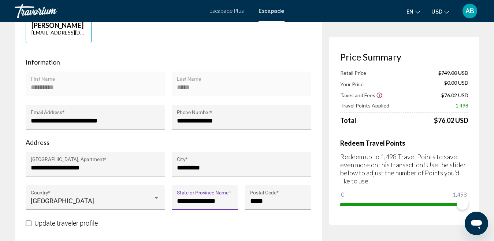
click at [211, 201] on input "**********" at bounding box center [205, 200] width 56 height 7
type input "**********"
click at [279, 203] on input "*****" at bounding box center [278, 200] width 56 height 7
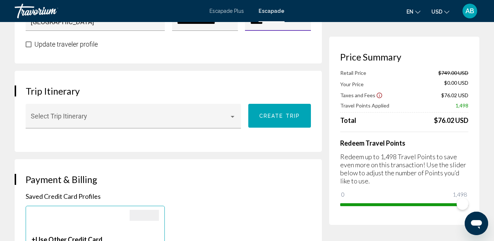
scroll to position [414, 0]
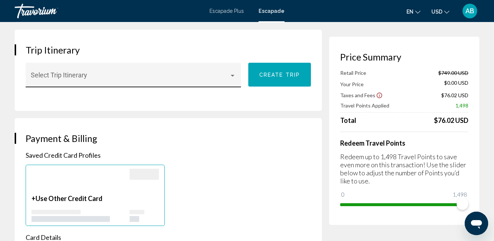
click at [234, 73] on div "Conținut principal" at bounding box center [232, 76] width 7 height 6
click at [234, 73] on span "Nici unul" at bounding box center [133, 78] width 205 height 20
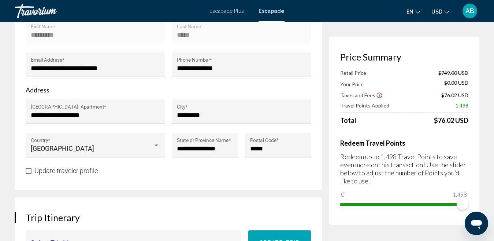
scroll to position [268, 0]
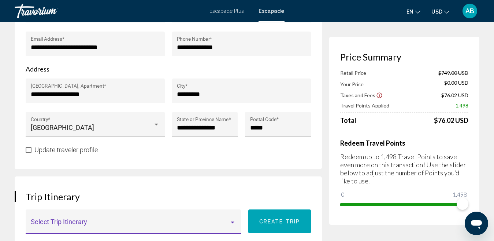
click at [26, 149] on span "Conținut principal" at bounding box center [29, 150] width 6 height 6
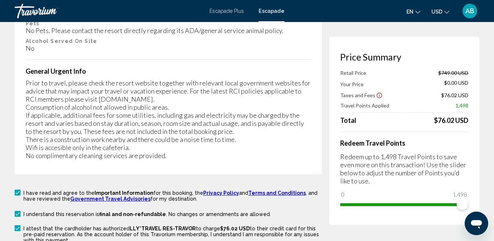
scroll to position [1440, 0]
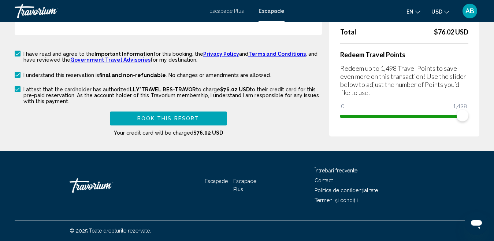
click at [182, 122] on span "Book this Resort" at bounding box center [168, 119] width 62 height 6
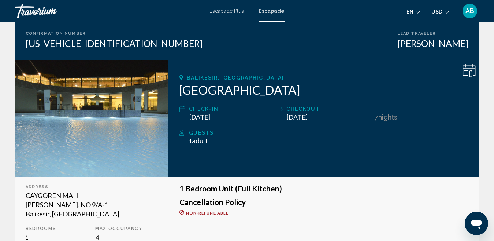
scroll to position [37, 0]
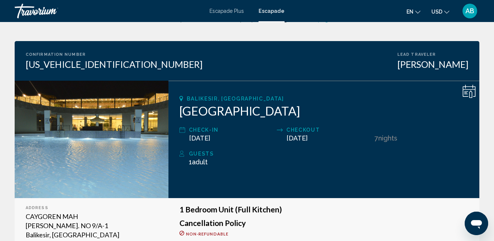
click at [469, 90] on icon "Conținut principal" at bounding box center [469, 91] width 13 height 13
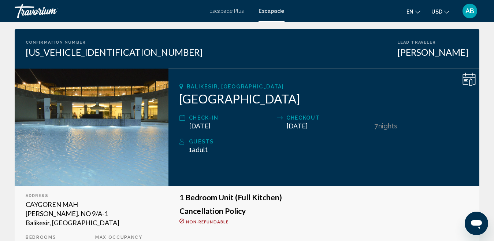
scroll to position [0, 0]
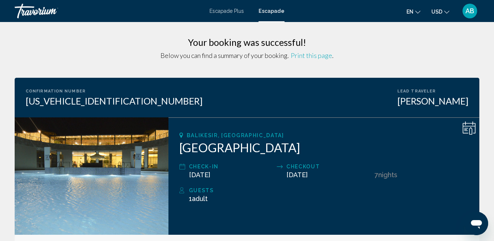
click at [322, 54] on span "Print this page" at bounding box center [311, 55] width 41 height 8
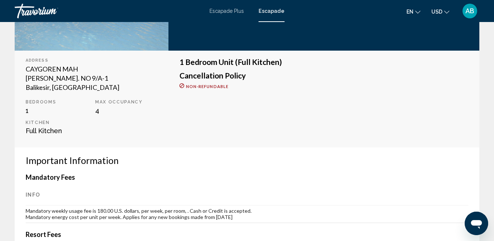
scroll to position [183, 0]
